Goal: Navigation & Orientation: Understand site structure

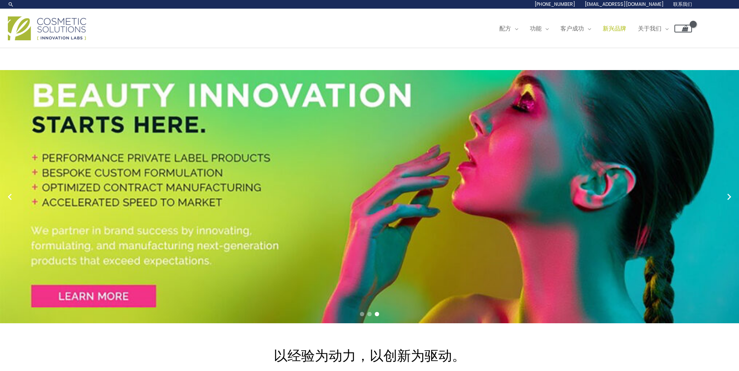
click at [603, 33] on font "新兴品牌" at bounding box center [614, 28] width 23 height 8
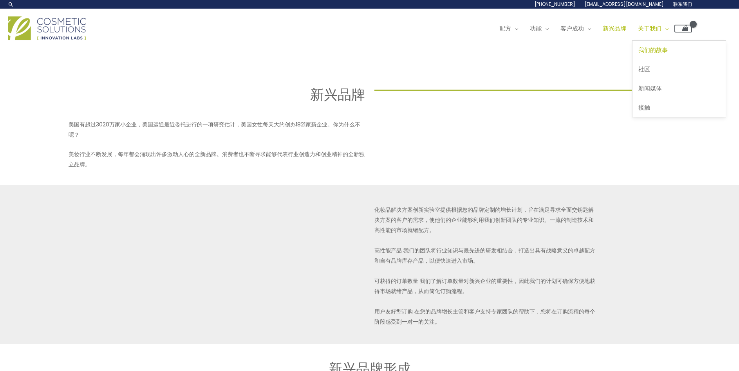
click at [638, 54] on font "我们的故事" at bounding box center [652, 50] width 29 height 8
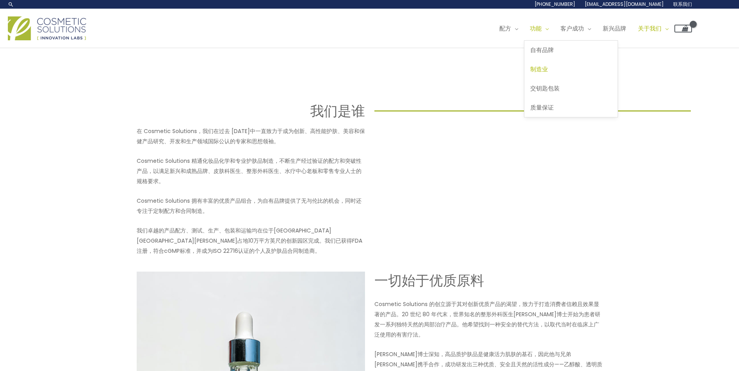
click at [530, 73] on font "制造业" at bounding box center [539, 69] width 18 height 8
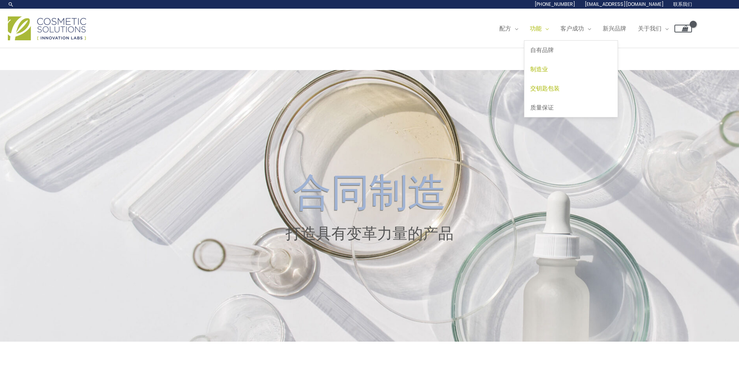
click at [530, 92] on font "交钥匙包装" at bounding box center [544, 88] width 29 height 8
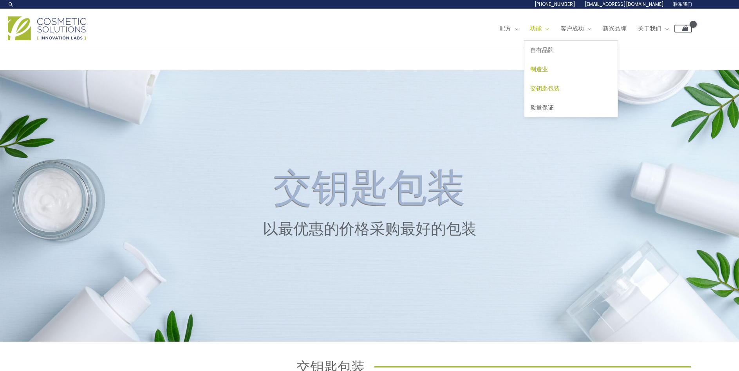
click at [530, 73] on font "制造业" at bounding box center [539, 69] width 18 height 8
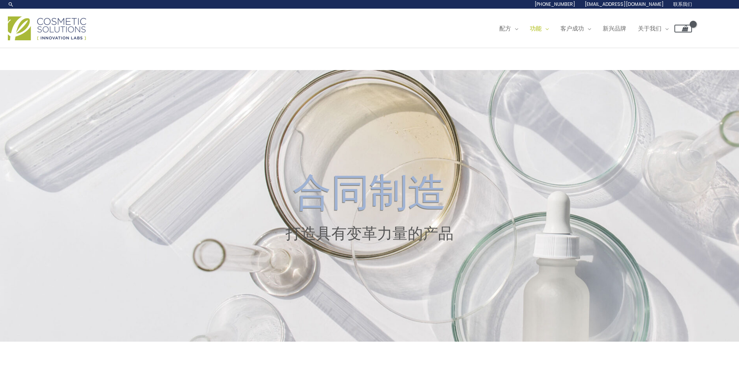
click at [39, 40] on img at bounding box center [47, 28] width 78 height 24
